Goal: Transaction & Acquisition: Purchase product/service

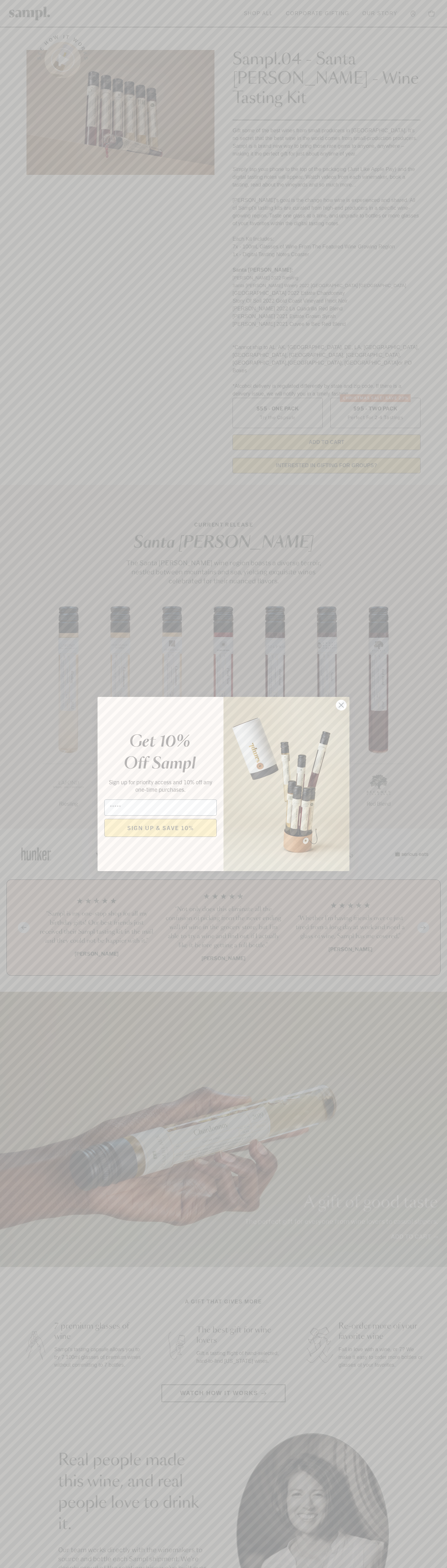
click at [341, 705] on icon "Close dialog" at bounding box center [341, 705] width 4 height 4
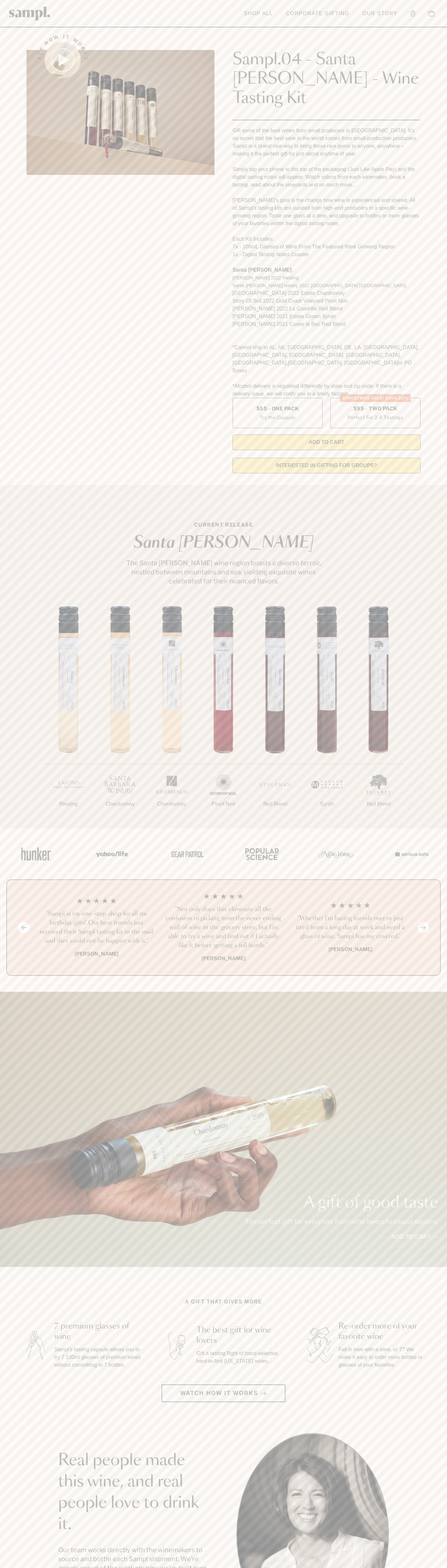
click at [227, 25] on header "Toggle navigation menu Shop All Corporate Gifting Our Story Account Story Shop …" at bounding box center [224, 13] width 447 height 27
click at [421, 1433] on section "Real people made this wine, and real people love to drink it. Our team works di…" at bounding box center [224, 1533] width 447 height 201
click at [442, 1567] on html "Skip to main content Toggle navigation menu Shop All Corporate Gifting Our Stor…" at bounding box center [224, 1304] width 447 height 2608
click at [7, 1433] on section "Real people made this wine, and real people love to drink it. Our team works di…" at bounding box center [224, 1533] width 447 height 201
click at [375, 398] on label "Christmas SALE! Save 20% $95 - Two Pack Perfect For 2-4 Tastings" at bounding box center [375, 413] width 90 height 30
